Goal: Information Seeking & Learning: Understand process/instructions

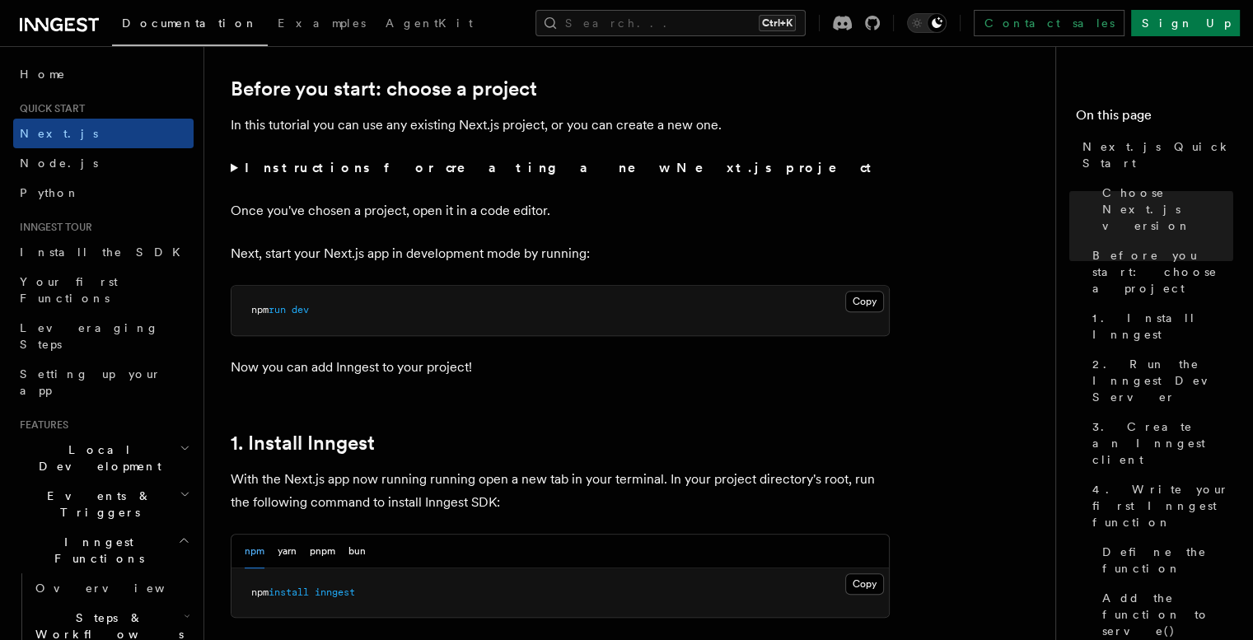
scroll to position [549, 0]
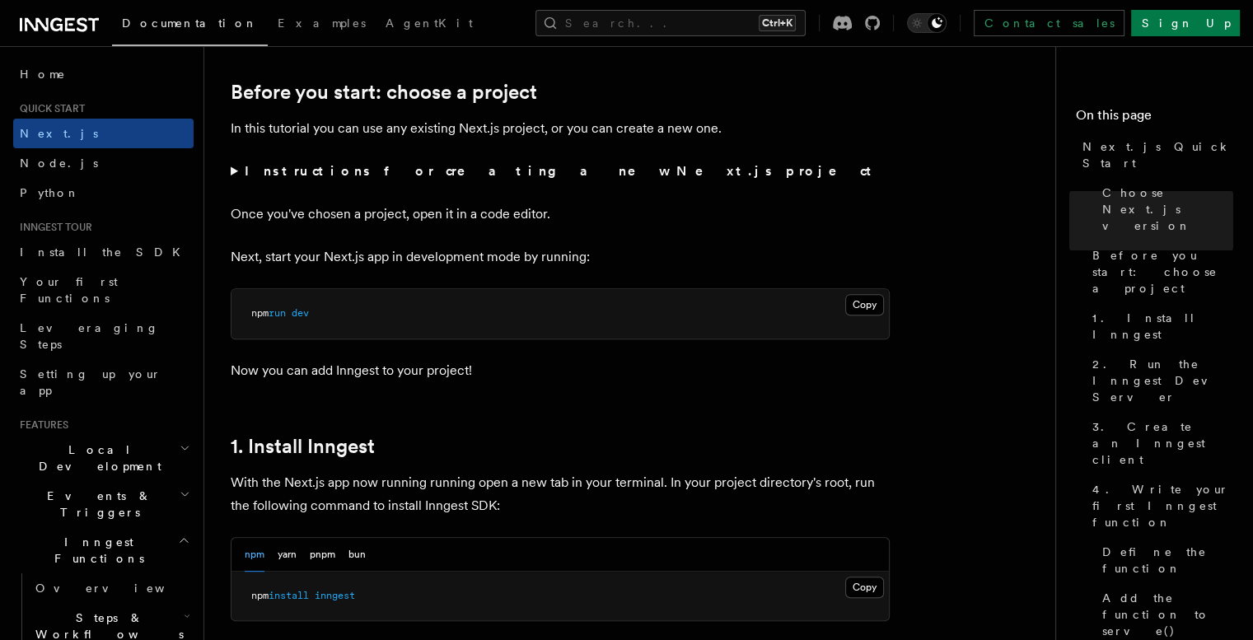
drag, startPoint x: 846, startPoint y: 307, endPoint x: 920, endPoint y: 357, distance: 89.1
click at [846, 307] on button "Copy Copied" at bounding box center [864, 304] width 39 height 21
click at [862, 306] on button "Copy Copied" at bounding box center [864, 304] width 39 height 21
click at [668, 160] on summary "Instructions for creating a new Next.js project" at bounding box center [560, 171] width 659 height 23
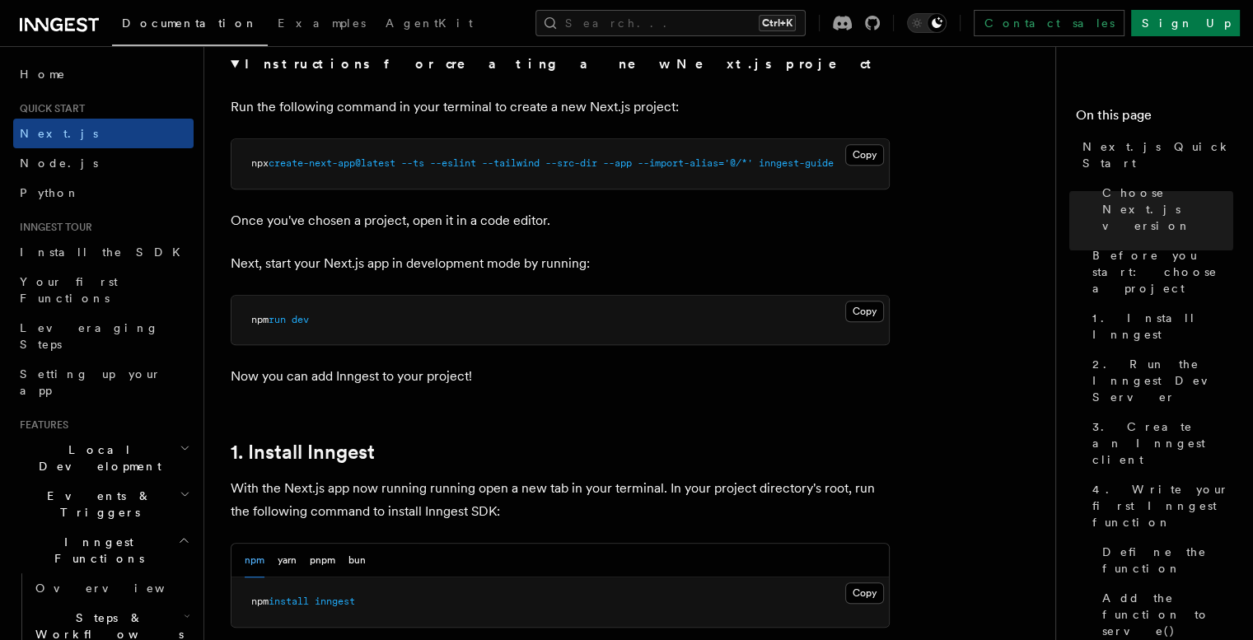
scroll to position [878, 0]
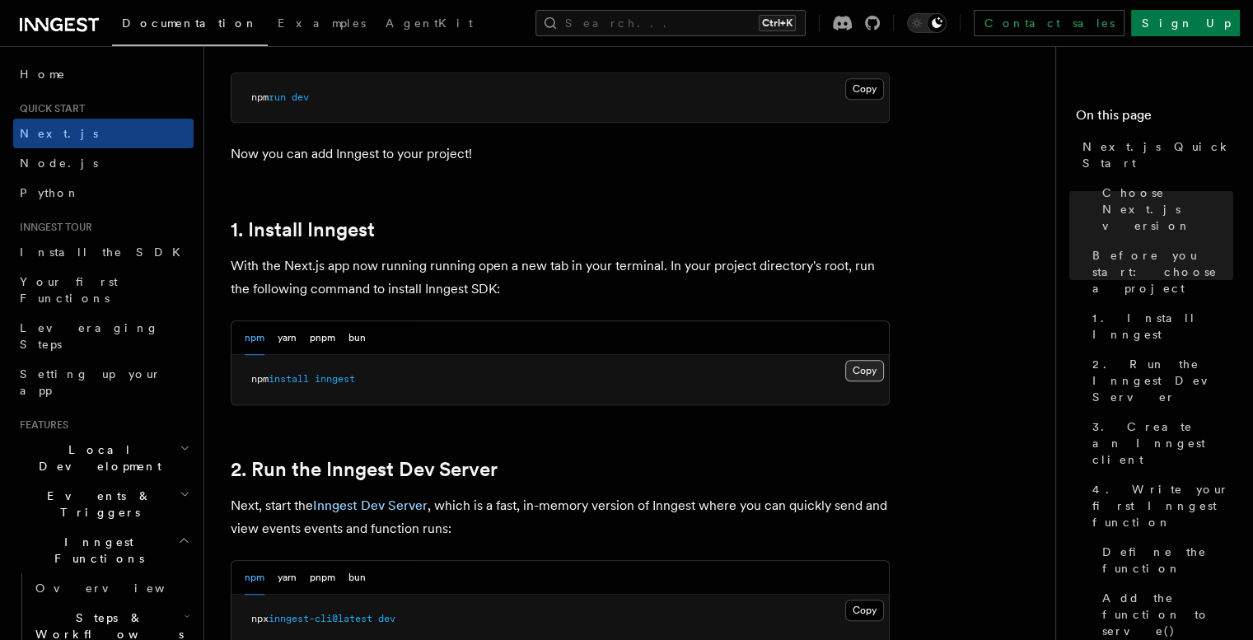
click at [872, 363] on button "Copy Copied" at bounding box center [864, 370] width 39 height 21
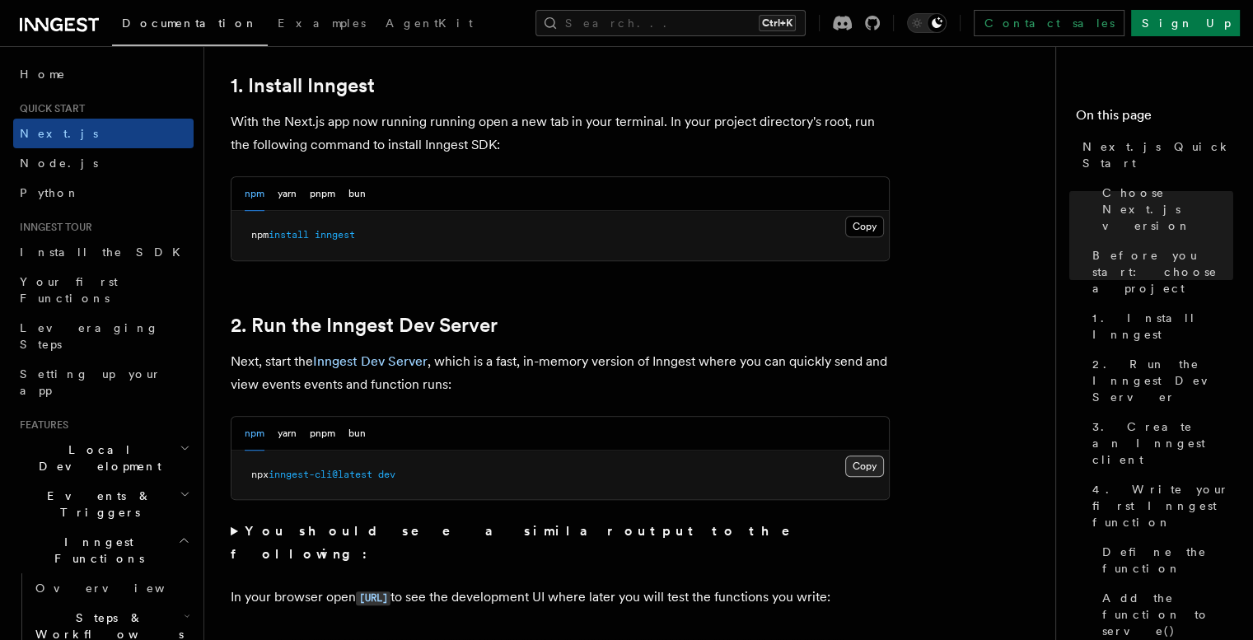
scroll to position [1098, 0]
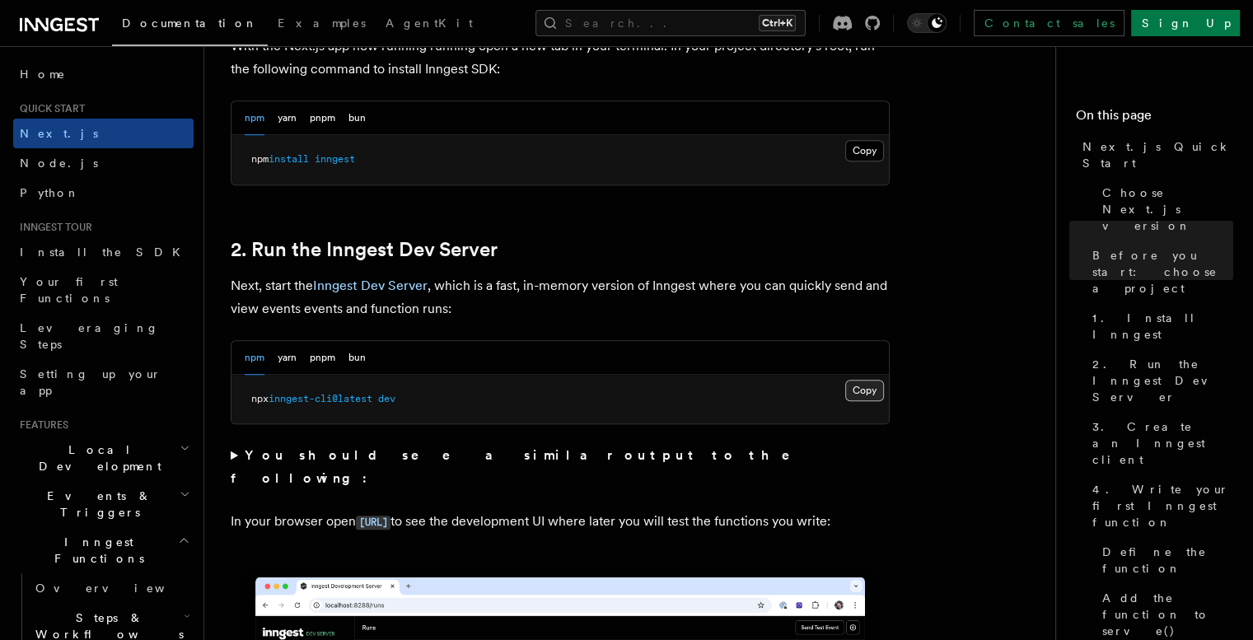
click at [855, 395] on button "Copy Copied" at bounding box center [864, 390] width 39 height 21
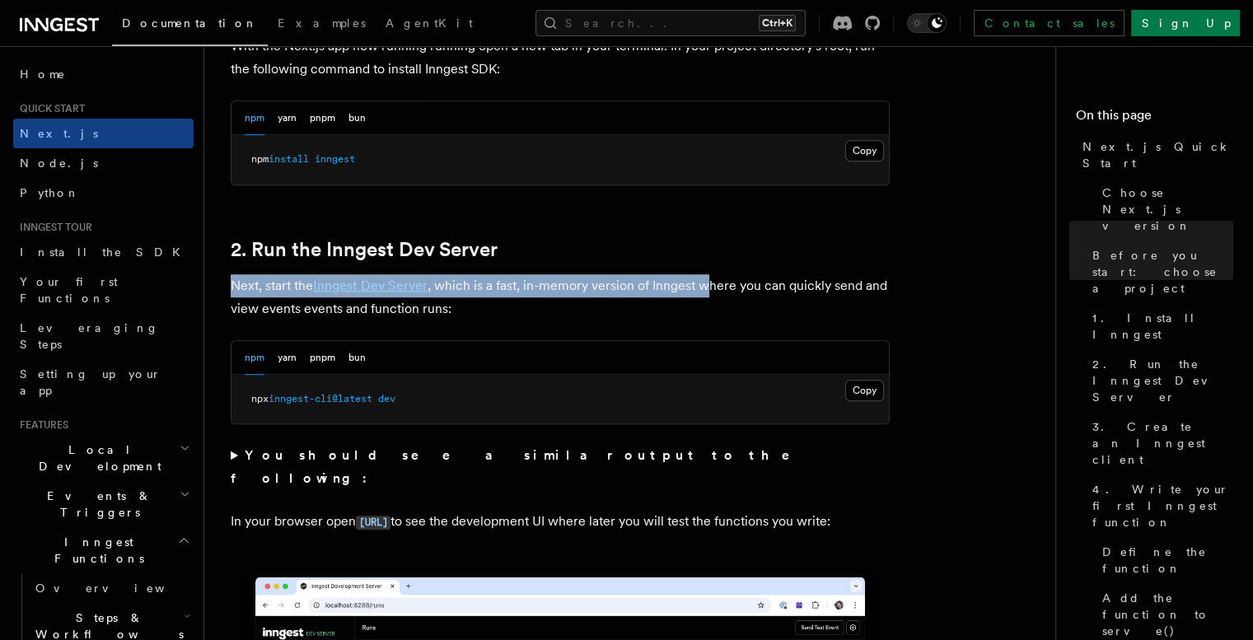
drag, startPoint x: 723, startPoint y: 258, endPoint x: 736, endPoint y: 251, distance: 14.7
click at [862, 389] on button "Copy Copied" at bounding box center [864, 390] width 39 height 21
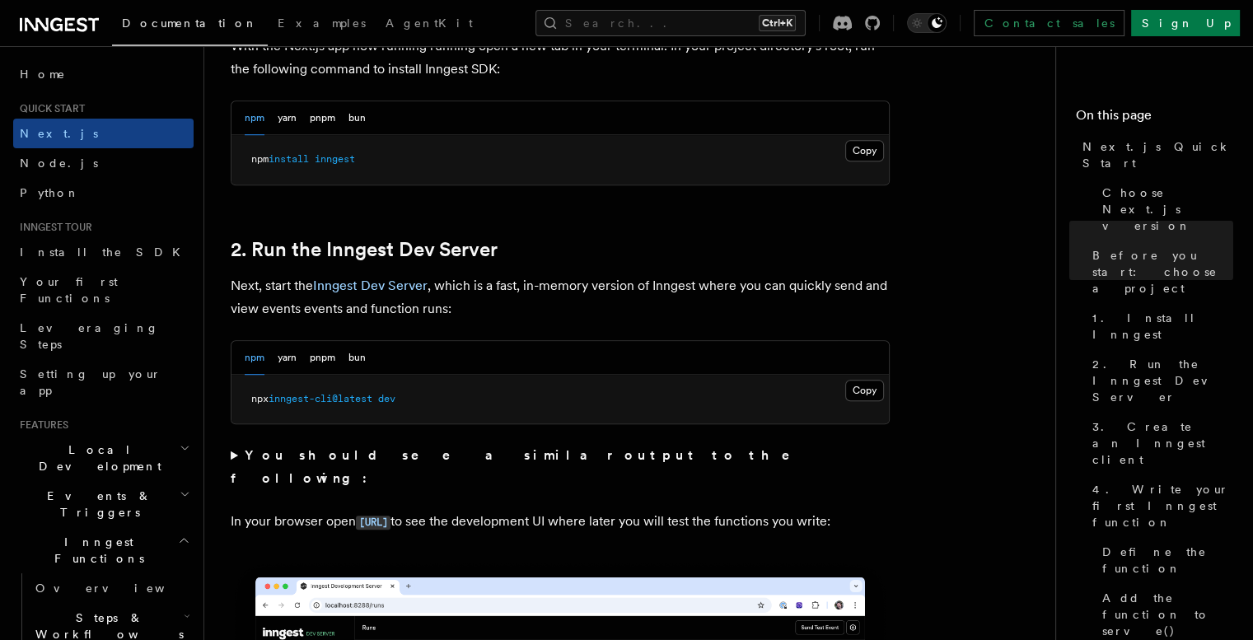
click at [807, 291] on p "Next, start the Inngest Dev Server , which is a fast, in-memory version of Inng…" at bounding box center [560, 297] width 659 height 46
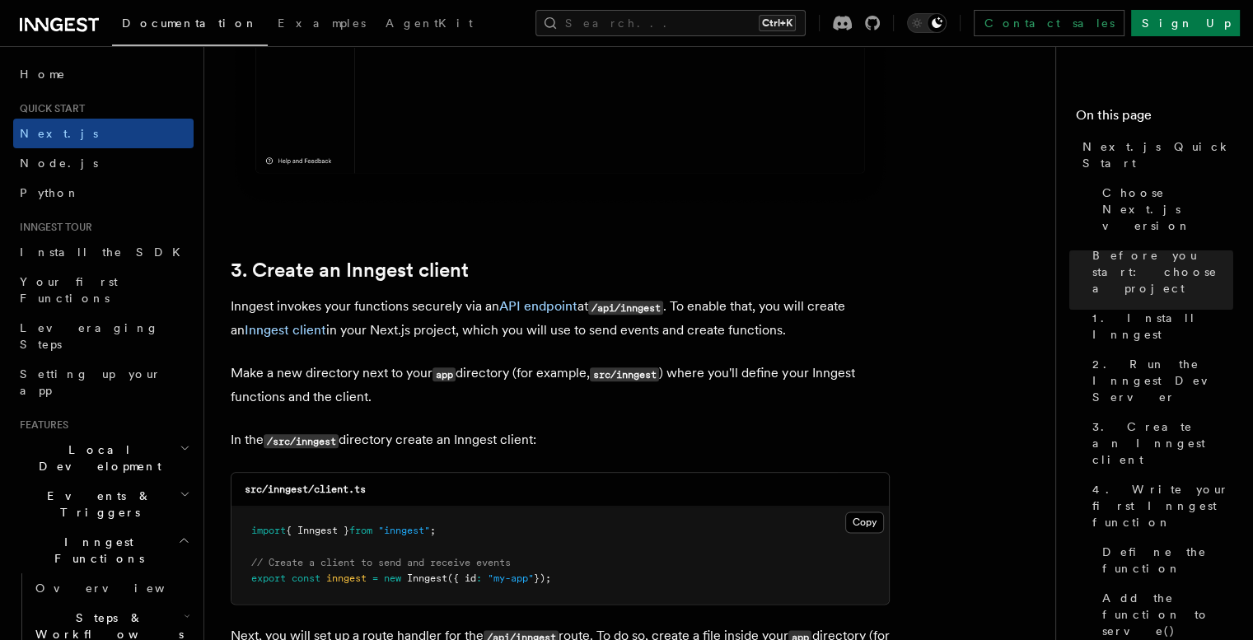
scroll to position [1977, 0]
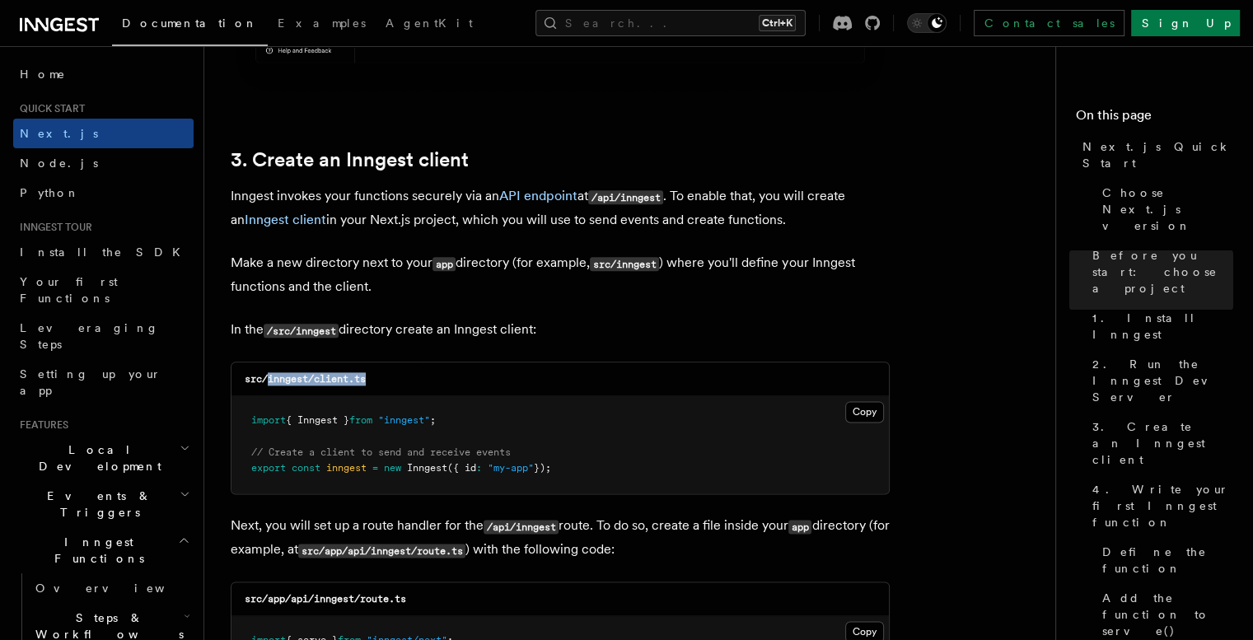
drag, startPoint x: 371, startPoint y: 377, endPoint x: 270, endPoint y: 375, distance: 100.5
click at [270, 375] on div "src/inngest/client.ts" at bounding box center [560, 379] width 657 height 34
copy code "inngest/client.ts"
click at [872, 418] on button "Copy Copied" at bounding box center [864, 411] width 39 height 21
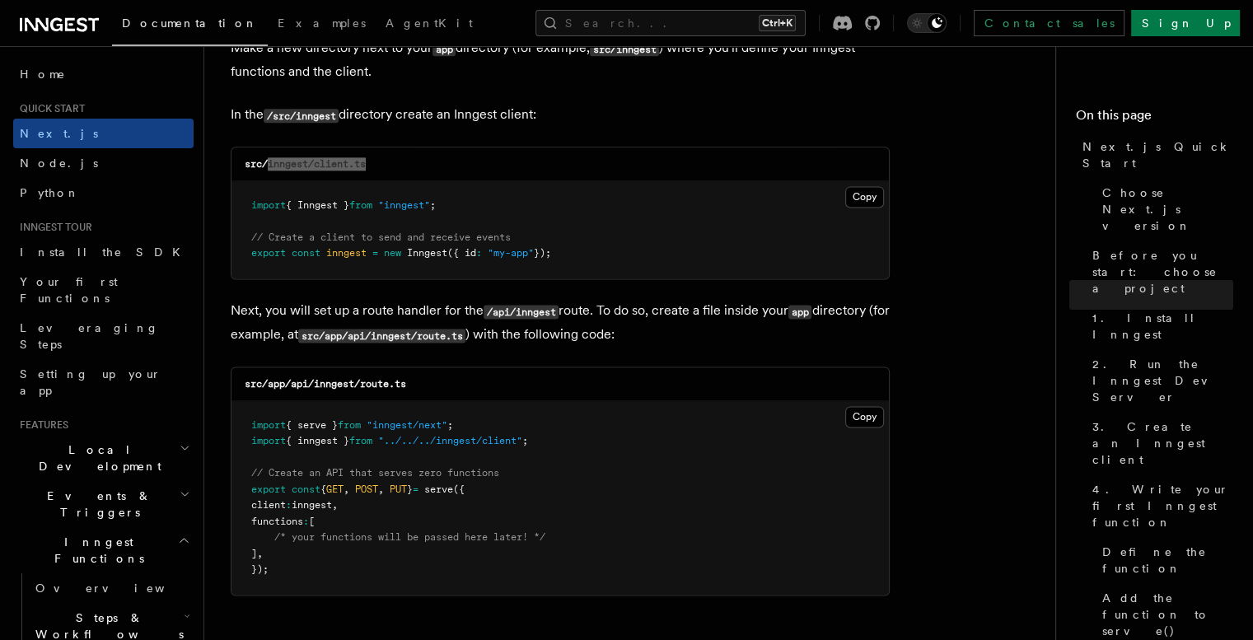
scroll to position [2196, 0]
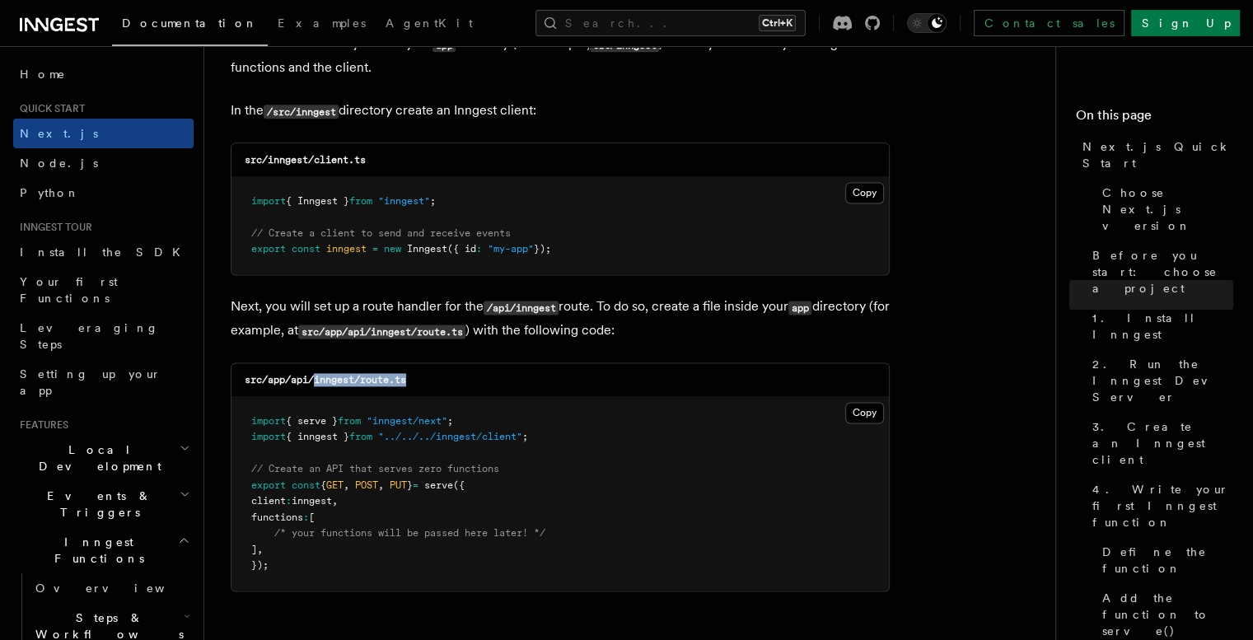
drag, startPoint x: 414, startPoint y: 377, endPoint x: 318, endPoint y: 387, distance: 97.0
click at [318, 387] on div "src/app/api/inngest/route.ts" at bounding box center [560, 380] width 657 height 34
copy code "inngest/route.ts"
click at [854, 408] on button "Copy Copied" at bounding box center [864, 412] width 39 height 21
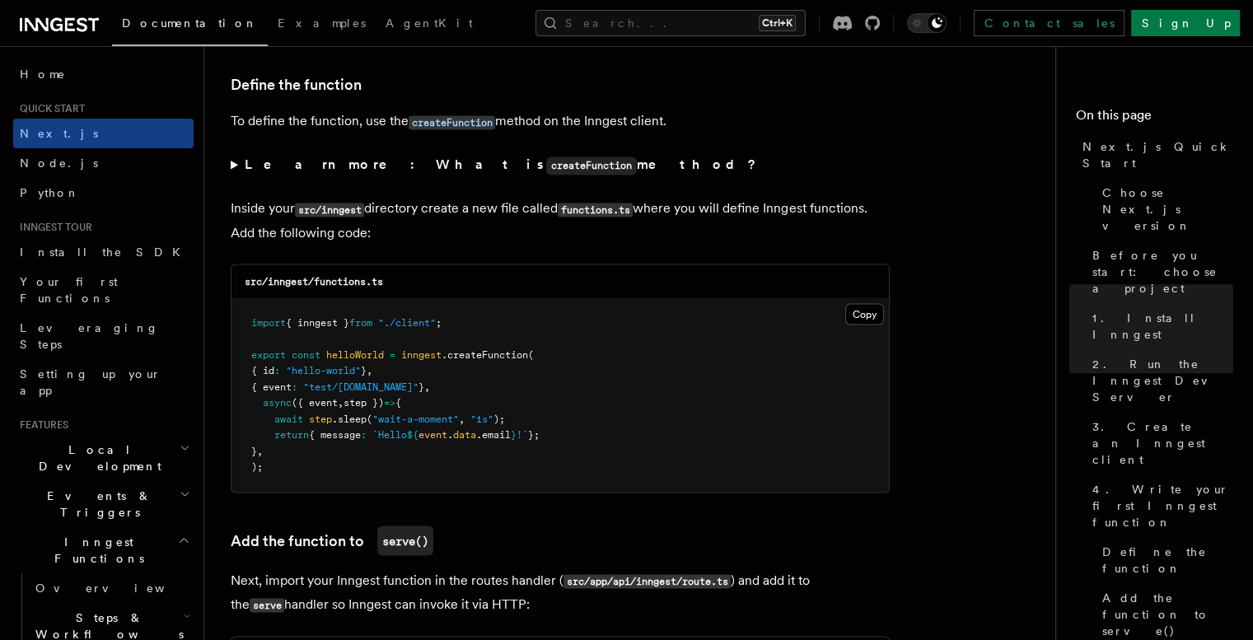
scroll to position [2966, 0]
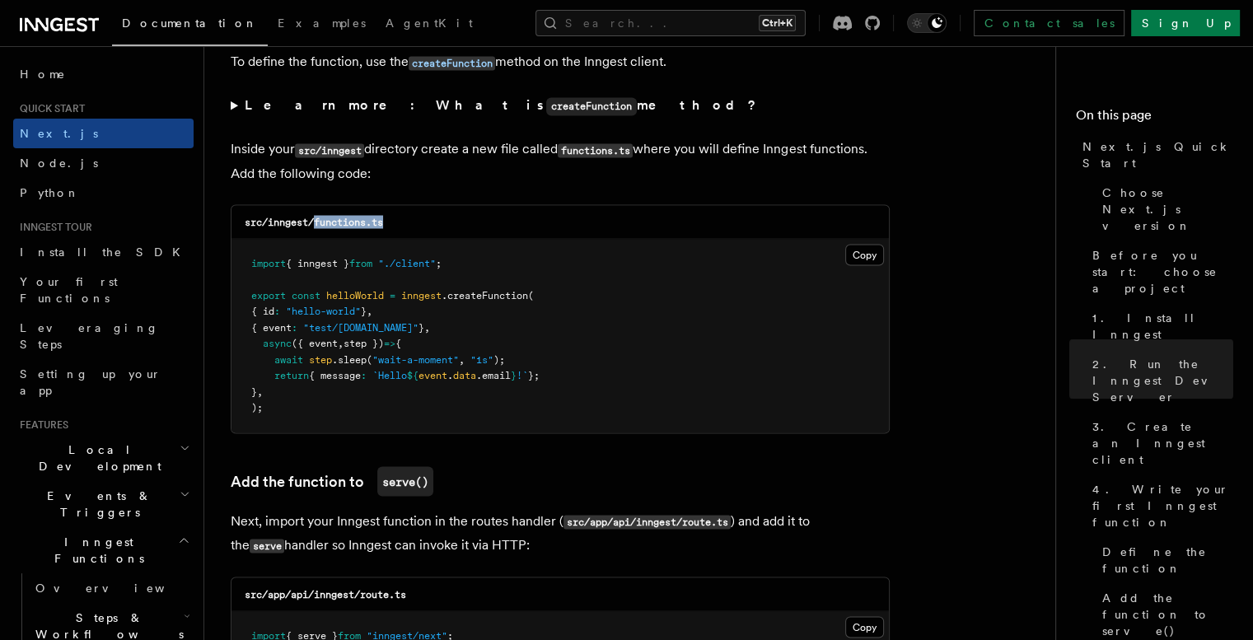
drag, startPoint x: 388, startPoint y: 222, endPoint x: 317, endPoint y: 225, distance: 70.9
click at [317, 225] on div "src/inngest/functions.ts" at bounding box center [560, 222] width 657 height 34
copy code "functions.ts"
click at [859, 258] on button "Copy Copied" at bounding box center [864, 254] width 39 height 21
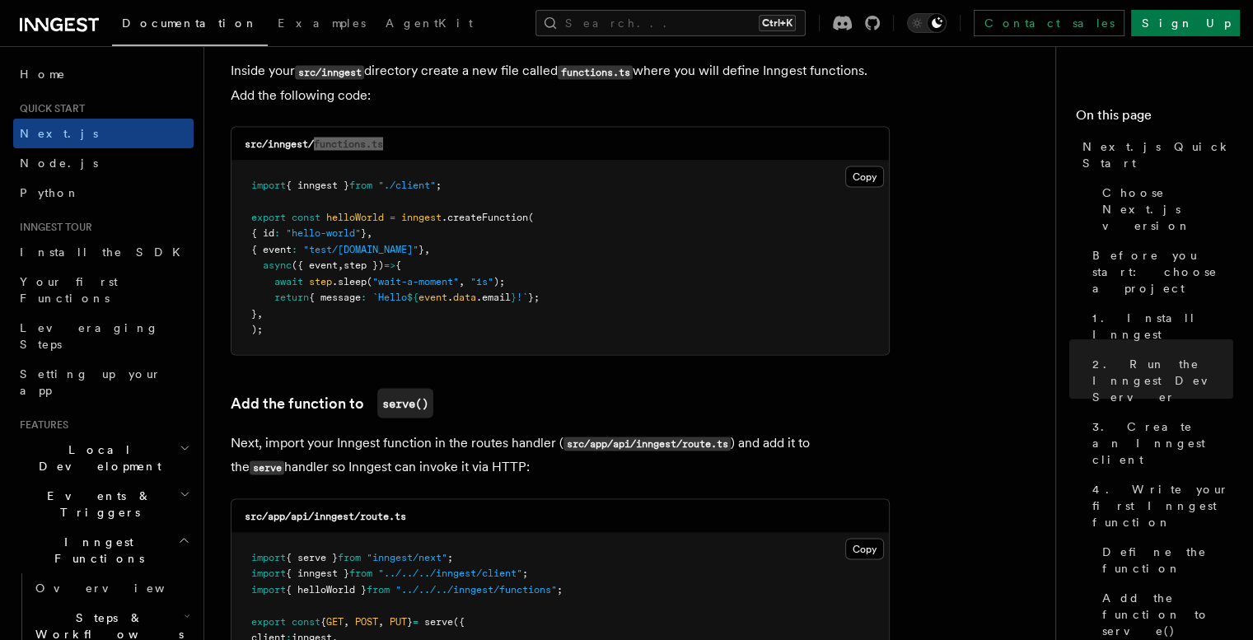
scroll to position [3295, 0]
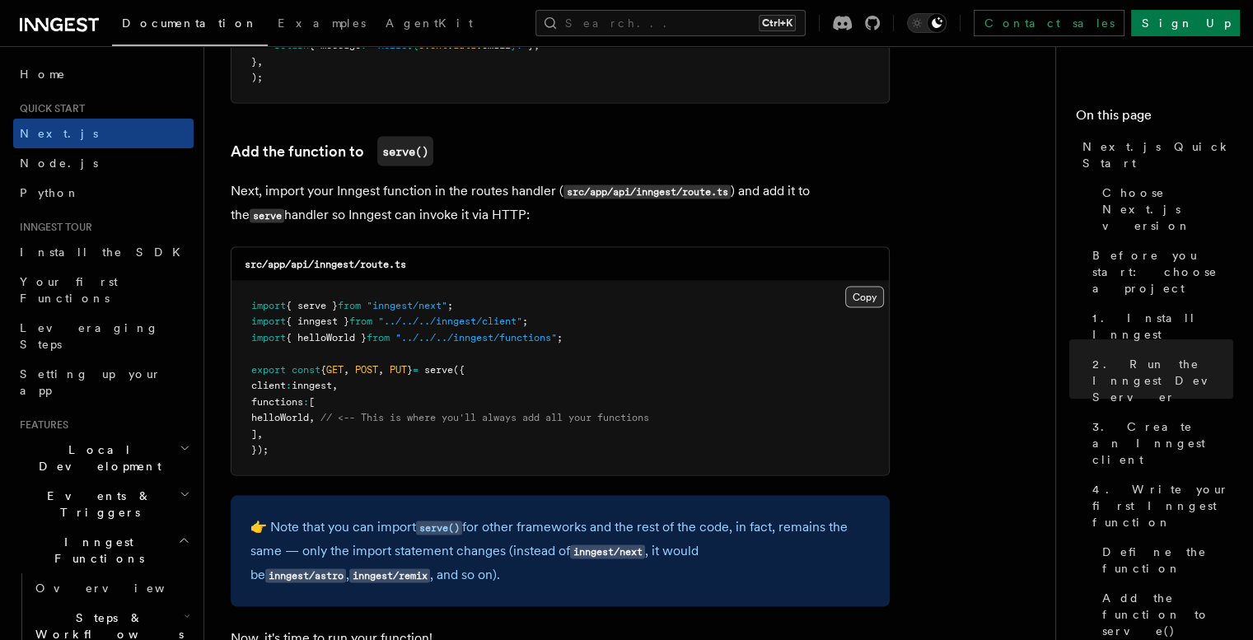
click at [867, 295] on button "Copy Copied" at bounding box center [864, 297] width 39 height 21
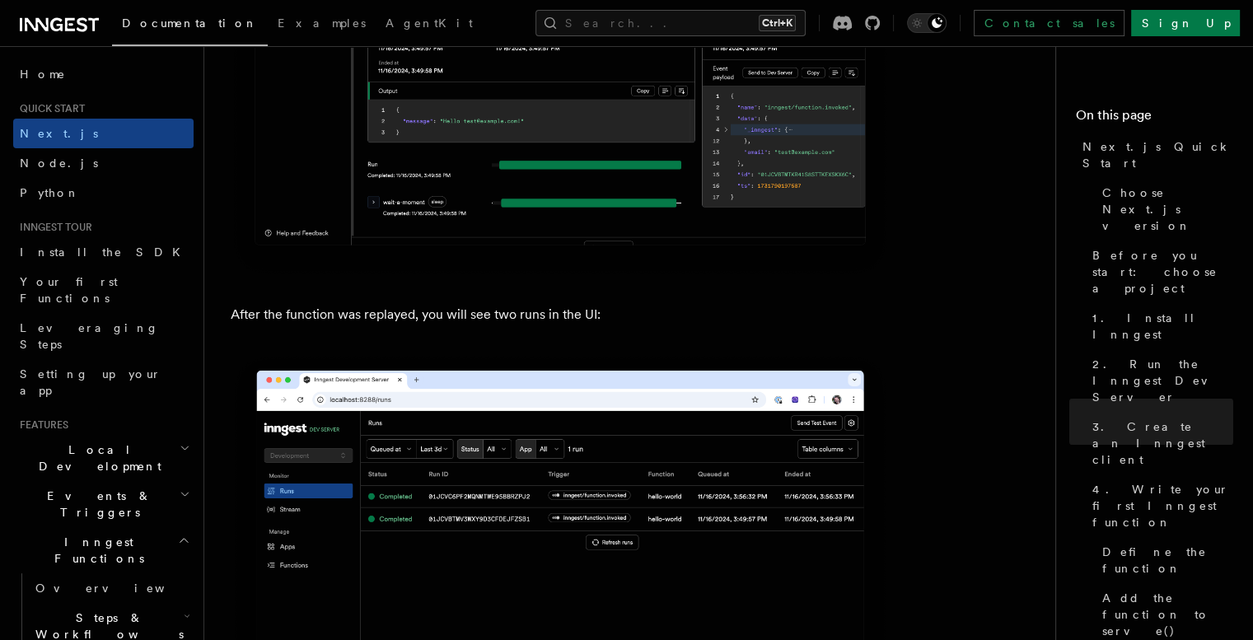
scroll to position [7689, 0]
